Goal: Transaction & Acquisition: Subscribe to service/newsletter

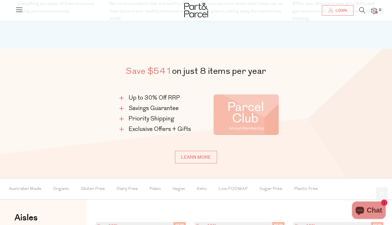
scroll to position [301, 0]
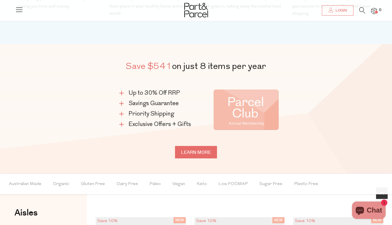
click at [191, 151] on link "Learn more" at bounding box center [196, 152] width 42 height 12
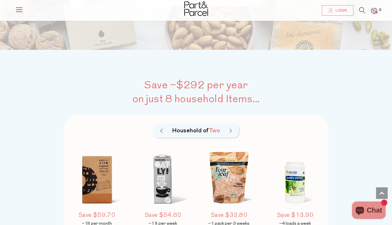
scroll to position [353, 0]
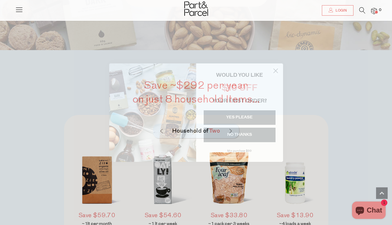
click at [236, 114] on button "YES PLEASE" at bounding box center [240, 117] width 72 height 14
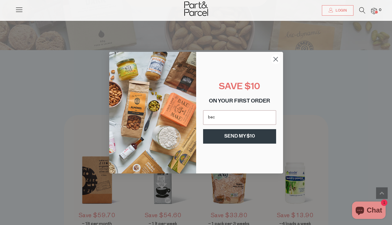
type input "bec.jean.philips@gmail.com"
click at [233, 139] on button "SEND MY $10" at bounding box center [239, 136] width 73 height 14
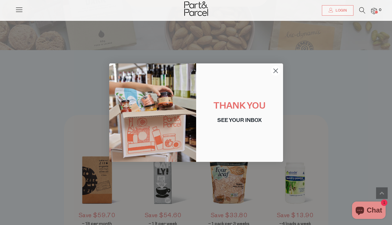
click at [278, 71] on circle "Close dialog" at bounding box center [275, 71] width 10 height 10
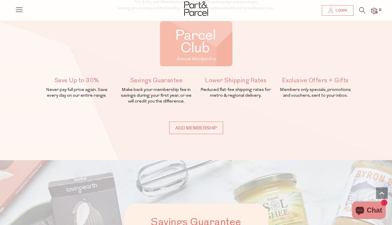
scroll to position [0, 0]
